Goal: Transaction & Acquisition: Purchase product/service

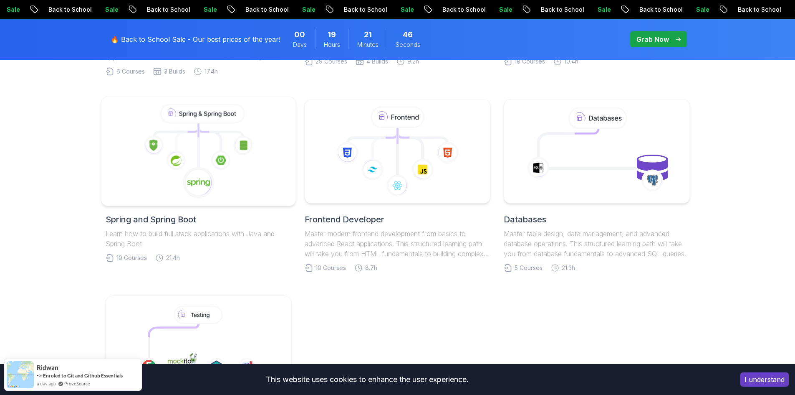
scroll to position [334, 0]
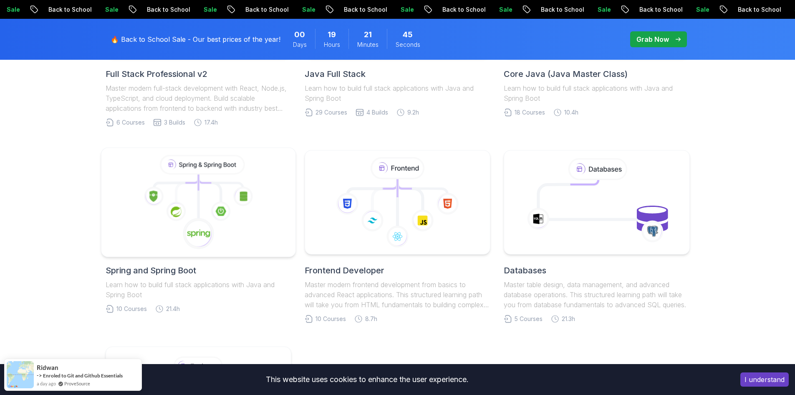
click at [230, 222] on icon at bounding box center [198, 202] width 180 height 95
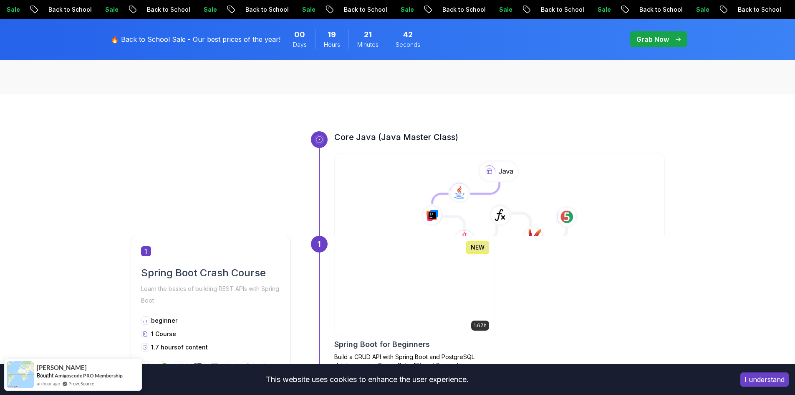
scroll to position [334, 0]
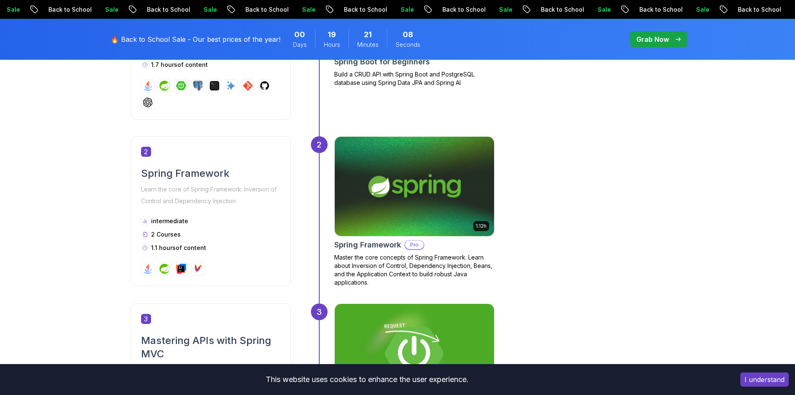
scroll to position [543, 0]
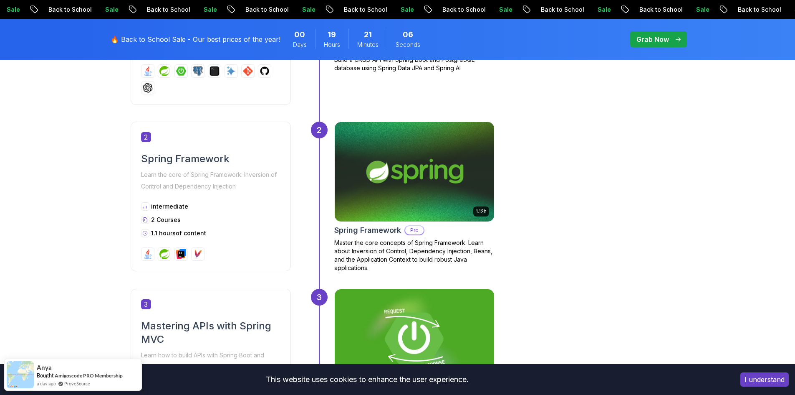
click at [414, 232] on p "Pro" at bounding box center [414, 230] width 18 height 8
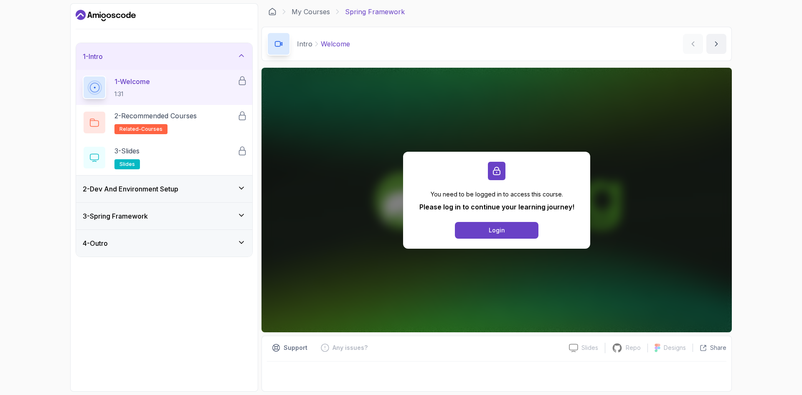
click at [184, 200] on div "2 - Dev And Environment Setup" at bounding box center [164, 188] width 176 height 27
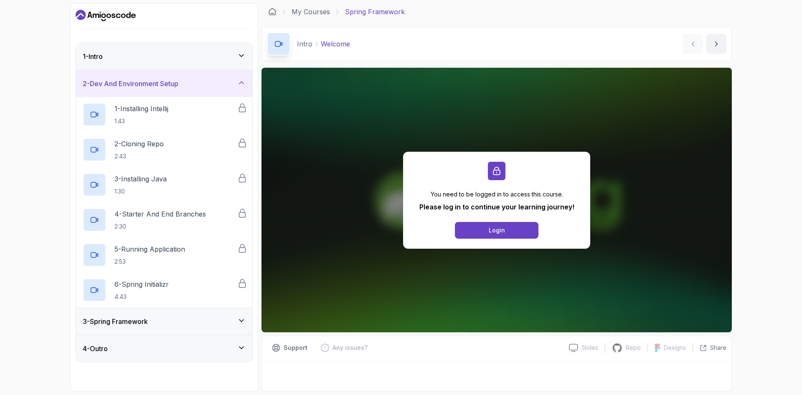
click at [193, 319] on div "3 - Spring Framework" at bounding box center [164, 321] width 163 height 10
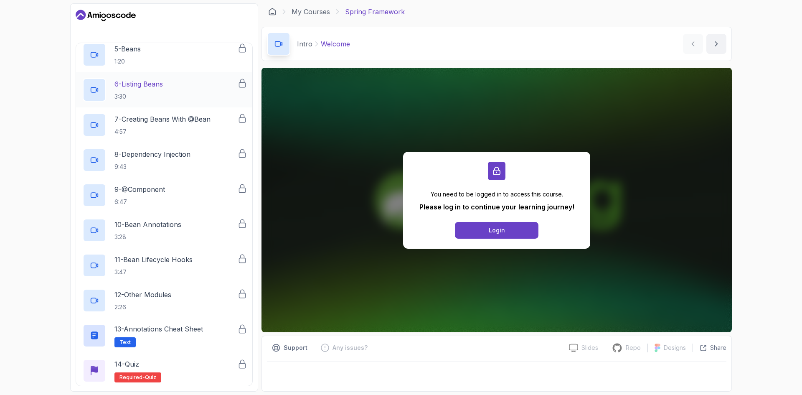
scroll to position [257, 0]
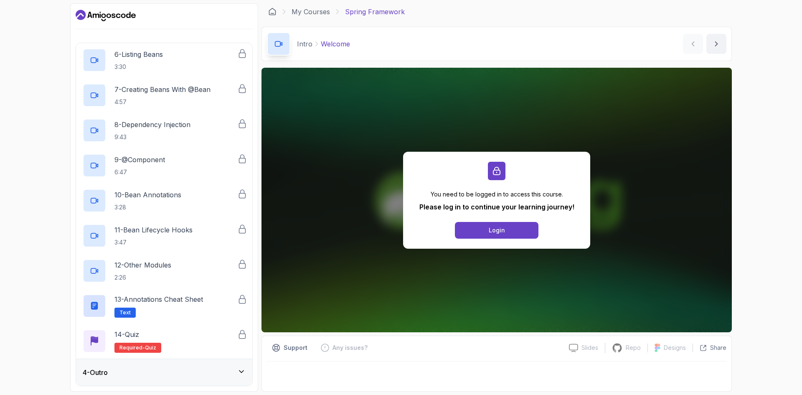
click at [166, 370] on div "4 - Outro" at bounding box center [164, 372] width 163 height 10
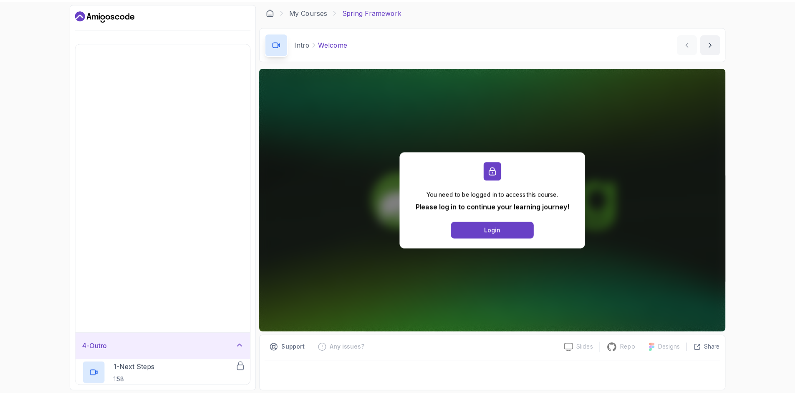
scroll to position [0, 0]
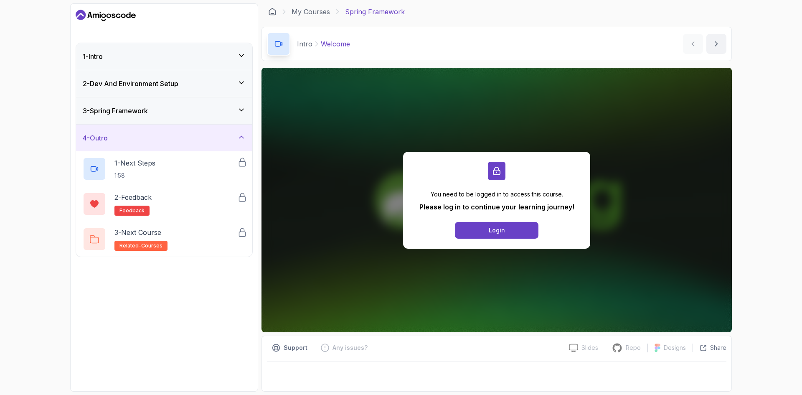
click at [109, 15] on icon "Dashboard" at bounding box center [106, 15] width 60 height 13
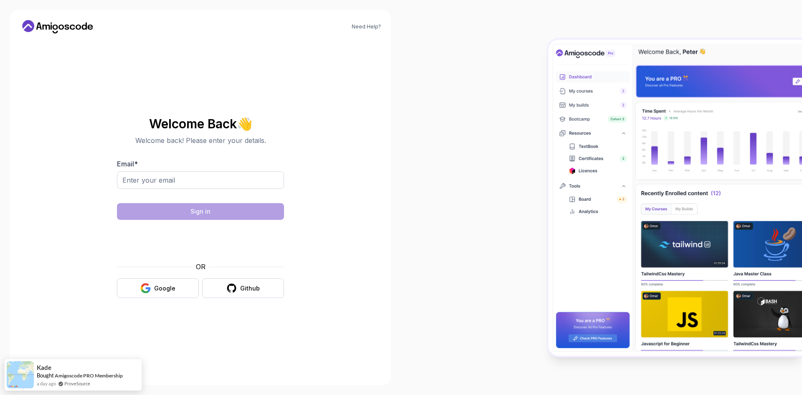
click at [52, 24] on icon at bounding box center [57, 26] width 75 height 13
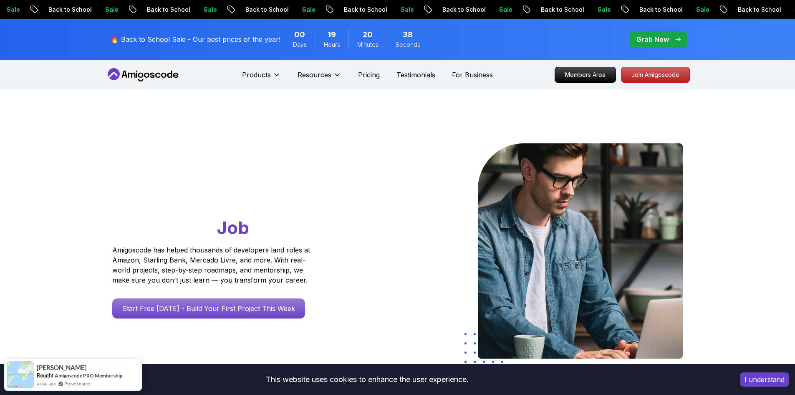
click at [723, 192] on div "Go From Learning to Hired: Master Java, Spring Boot & Cloud Skills That Get You…" at bounding box center [397, 295] width 795 height 410
click at [378, 77] on p "Pricing" at bounding box center [369, 75] width 22 height 10
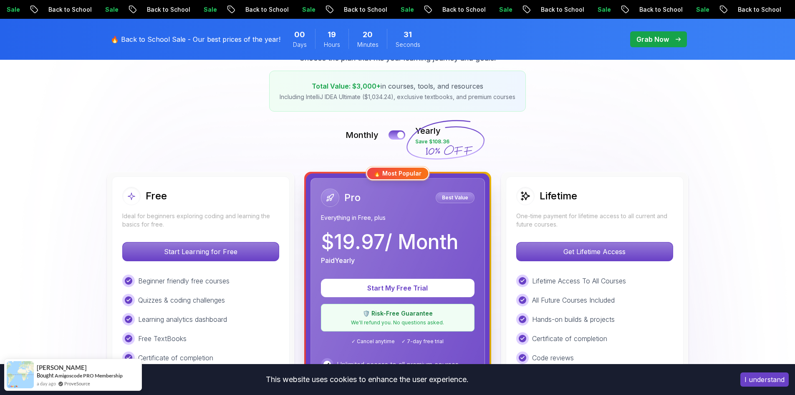
scroll to position [125, 0]
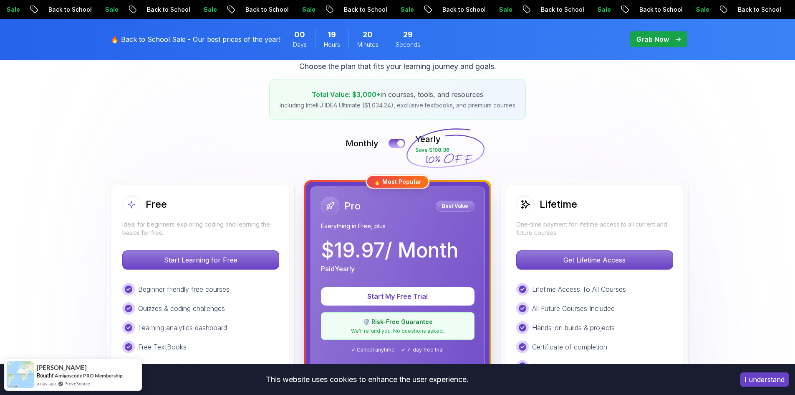
click at [769, 382] on button "I understand" at bounding box center [765, 379] width 48 height 14
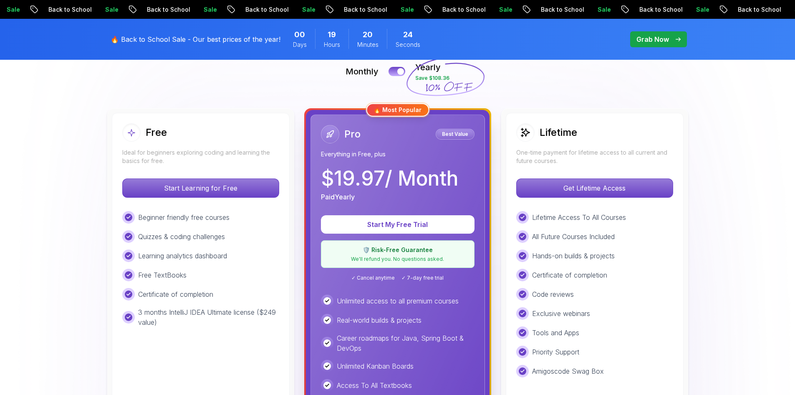
scroll to position [167, 0]
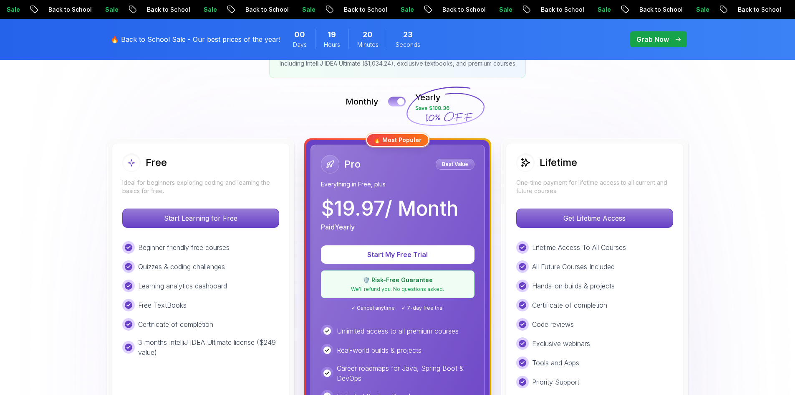
click at [396, 101] on button at bounding box center [397, 101] width 18 height 10
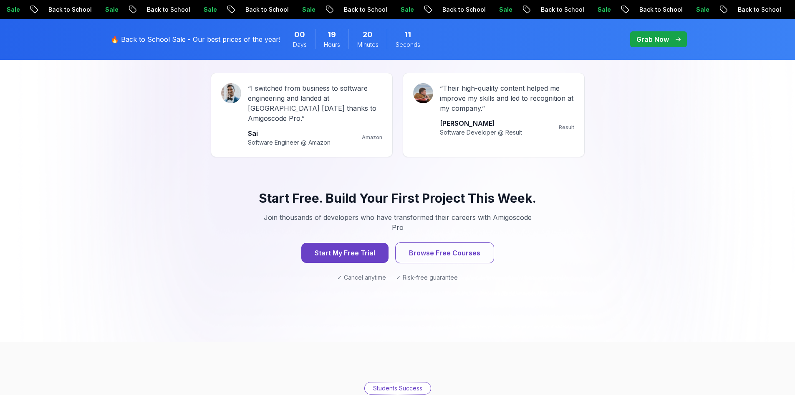
scroll to position [793, 0]
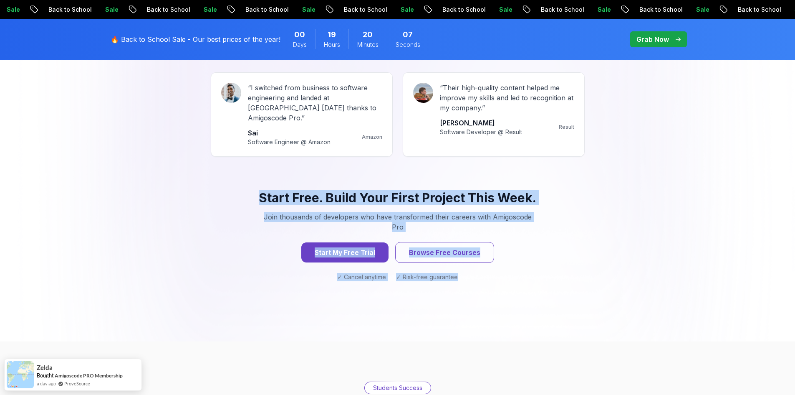
drag, startPoint x: 238, startPoint y: 183, endPoint x: 554, endPoint y: 261, distance: 324.9
click at [554, 261] on div "Start Free. Build Your First Project This Week. Join thousands of developers wh…" at bounding box center [398, 235] width 374 height 131
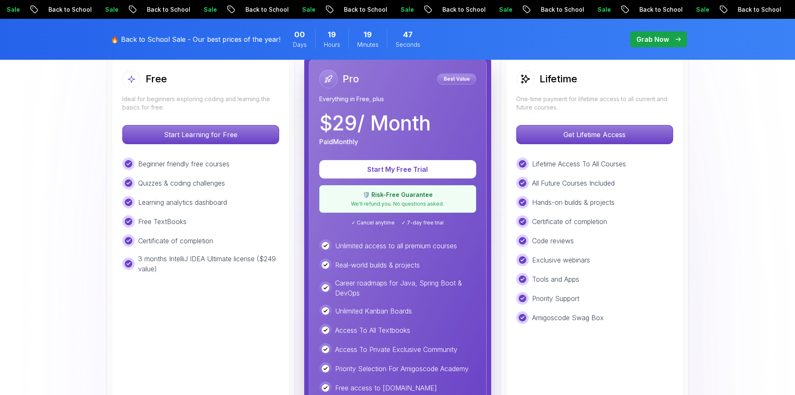
scroll to position [209, 0]
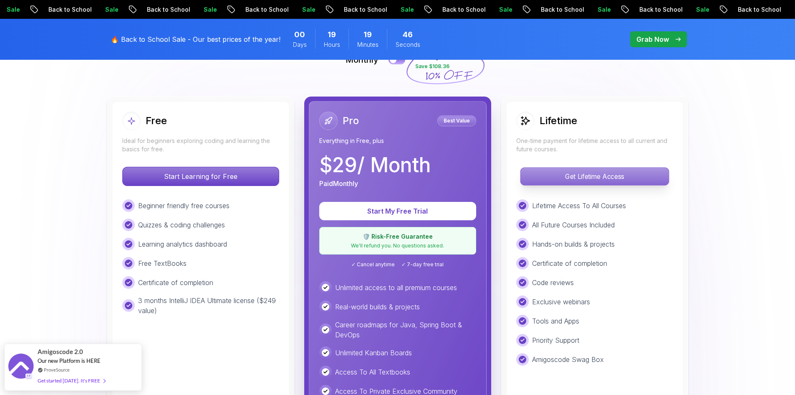
click at [588, 177] on p "Get Lifetime Access" at bounding box center [595, 176] width 148 height 18
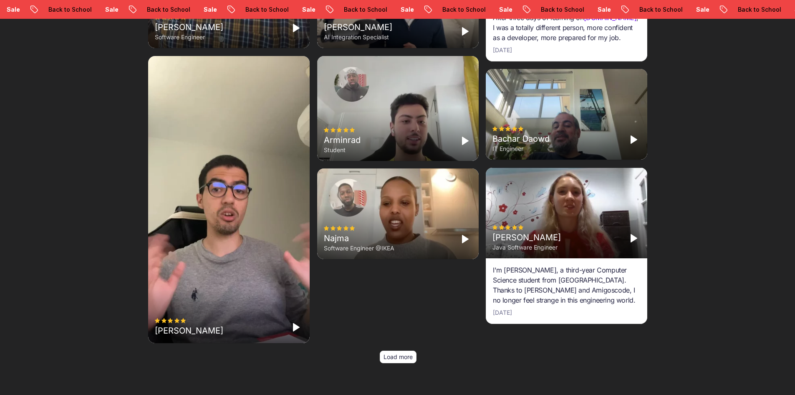
scroll to position [3048, 0]
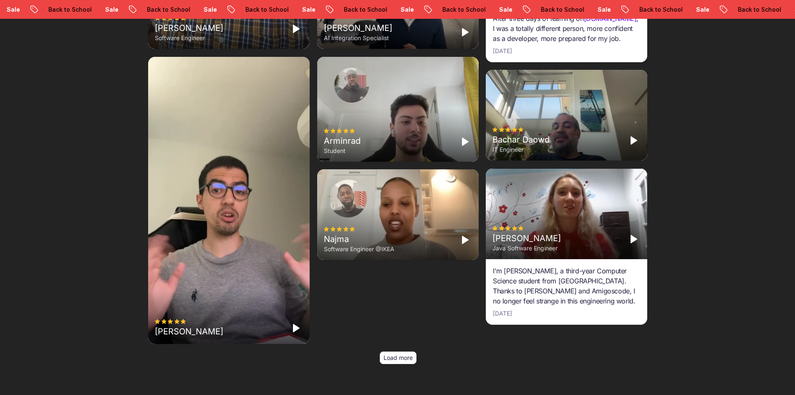
click at [297, 323] on icon "Play" at bounding box center [296, 328] width 10 height 10
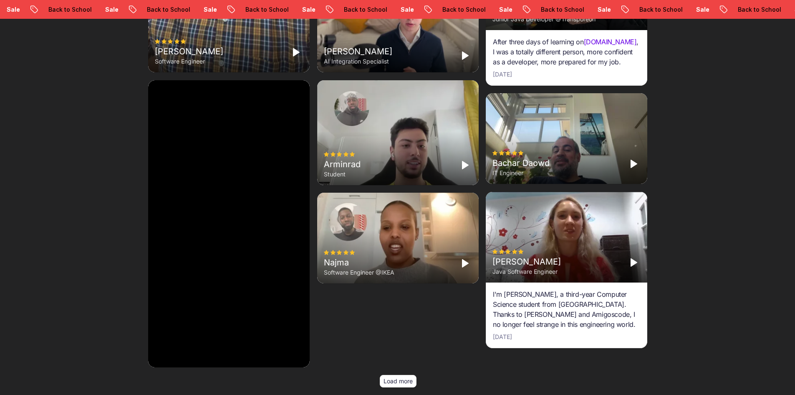
scroll to position [3006, 0]
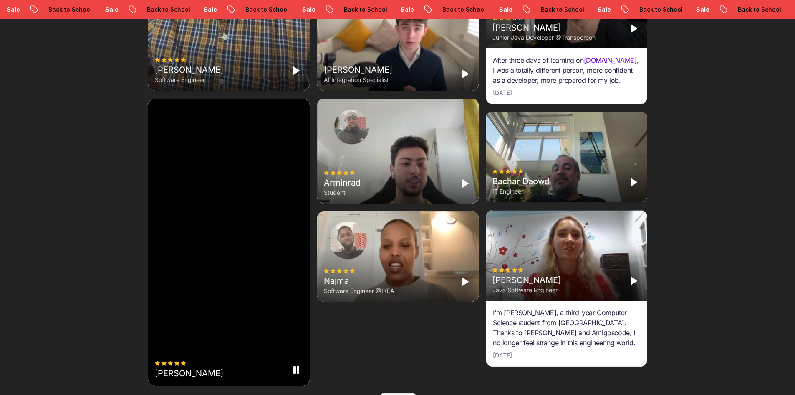
click at [301, 365] on icon "Pause" at bounding box center [296, 370] width 10 height 10
click at [301, 365] on icon "Play" at bounding box center [296, 370] width 10 height 10
click at [297, 366] on rect "Pause" at bounding box center [298, 369] width 2 height 7
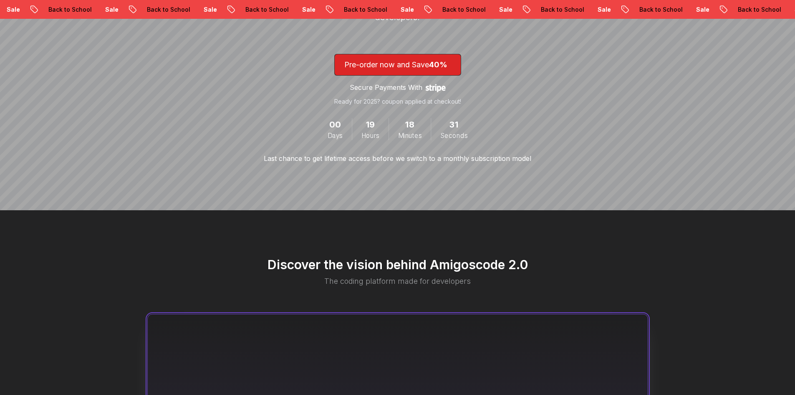
scroll to position [0, 0]
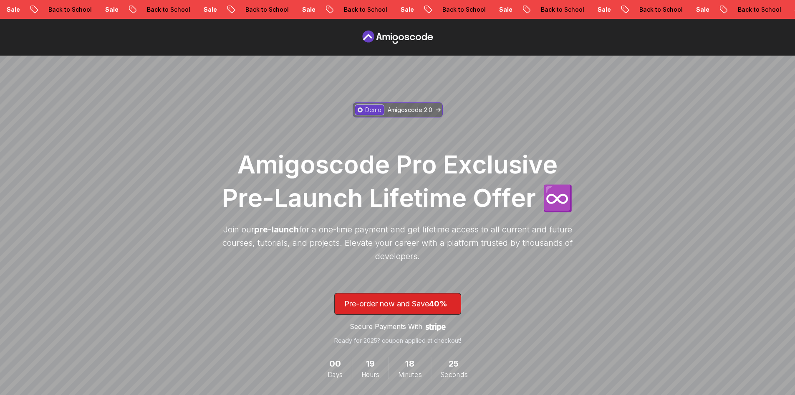
click at [369, 111] on p "Demo" at bounding box center [373, 110] width 16 height 8
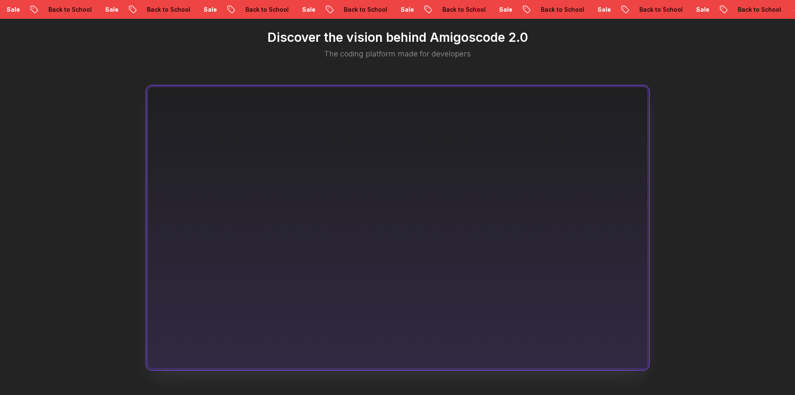
scroll to position [449, 0]
